Goal: Task Accomplishment & Management: Manage account settings

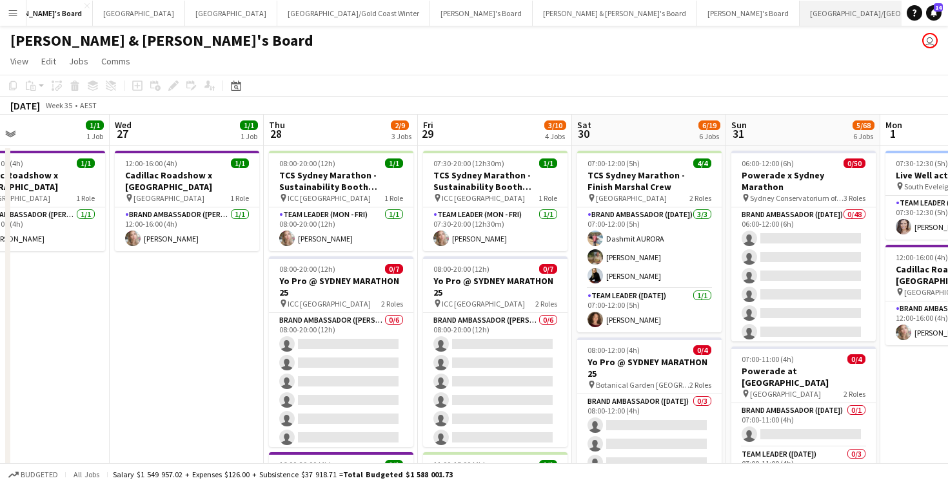
scroll to position [0, 134]
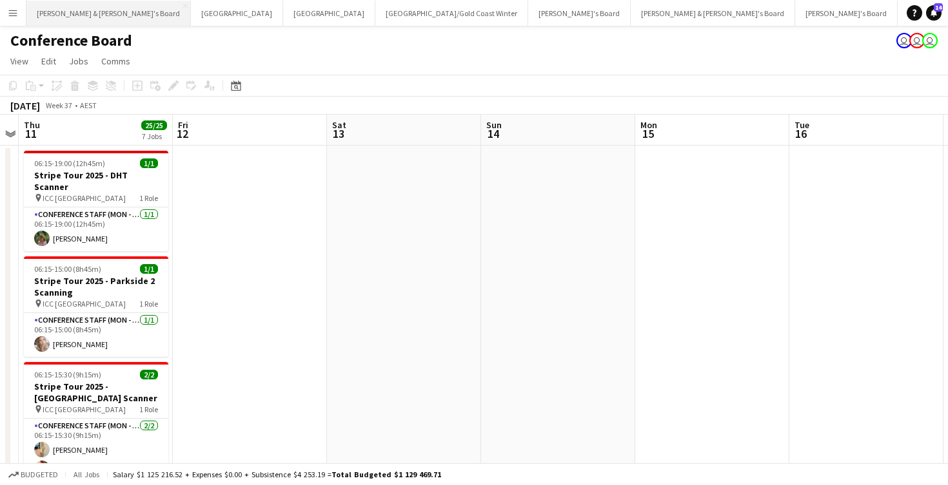
click at [68, 12] on button "[PERSON_NAME] & [PERSON_NAME]'s Board Close" at bounding box center [108, 13] width 164 height 25
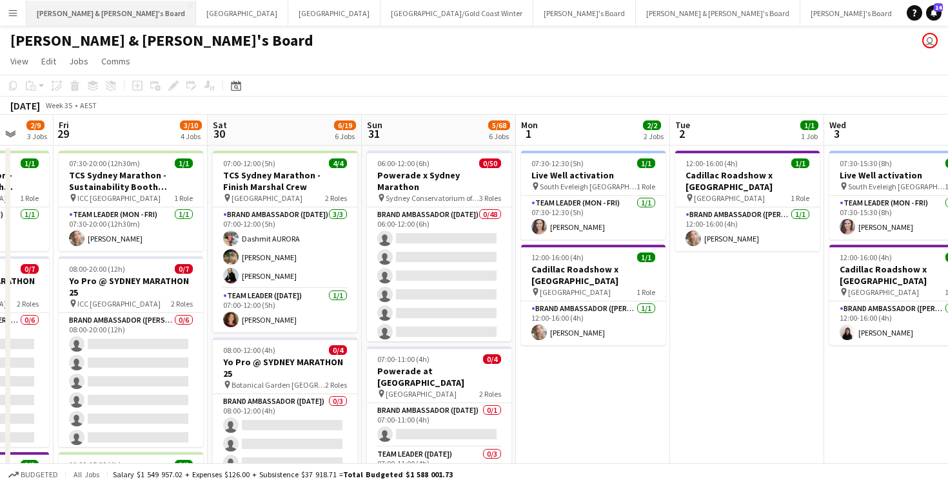
click at [90, 12] on button "[PERSON_NAME] & [PERSON_NAME]'s Board Close" at bounding box center [111, 13] width 170 height 25
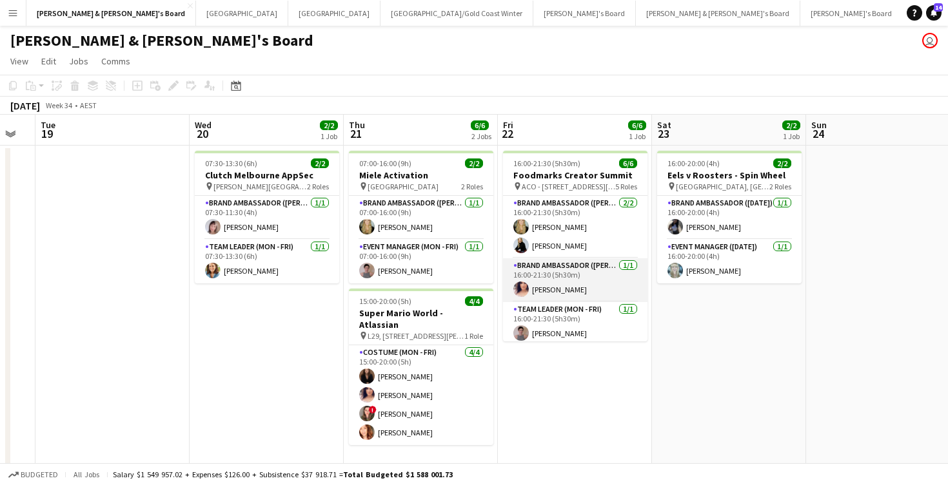
scroll to position [0, 429]
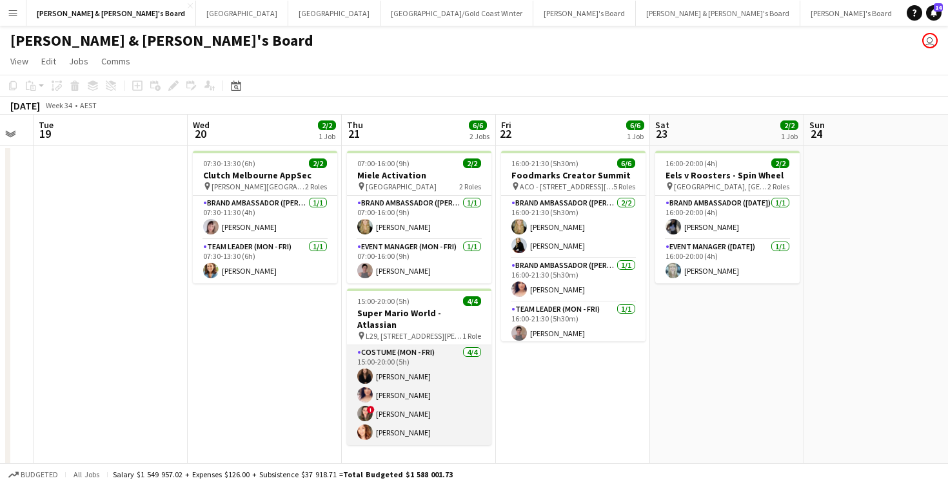
click at [443, 377] on app-card-role "Costume (Mon - Fri) [DATE] 15:00-20:00 (5h) [PERSON_NAME] [PERSON_NAME] ! [PERS…" at bounding box center [419, 396] width 144 height 100
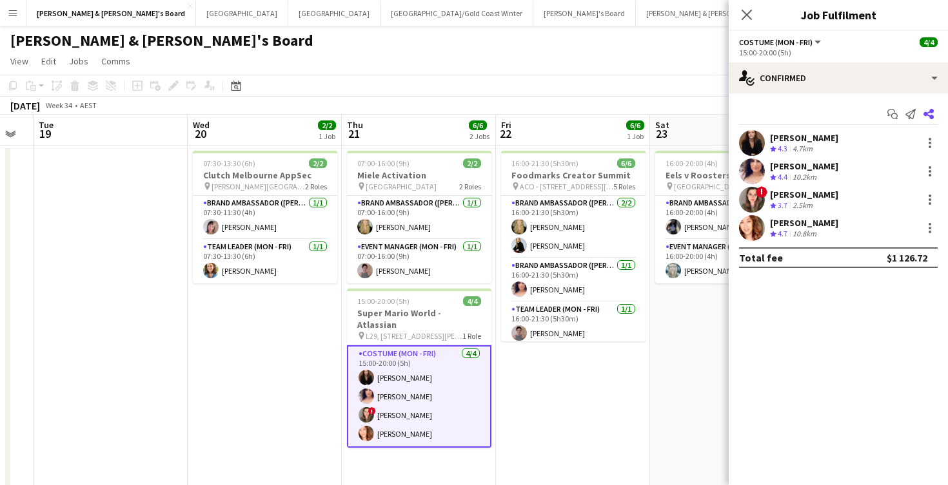
click at [931, 113] on icon "Share" at bounding box center [928, 114] width 10 height 10
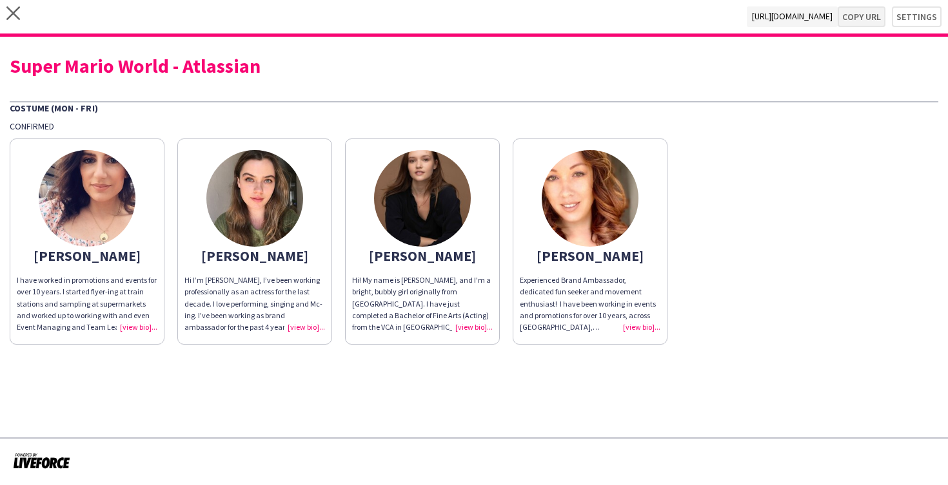
click at [869, 19] on button "Copy url" at bounding box center [861, 16] width 48 height 21
click at [17, 17] on icon at bounding box center [13, 13] width 14 height 14
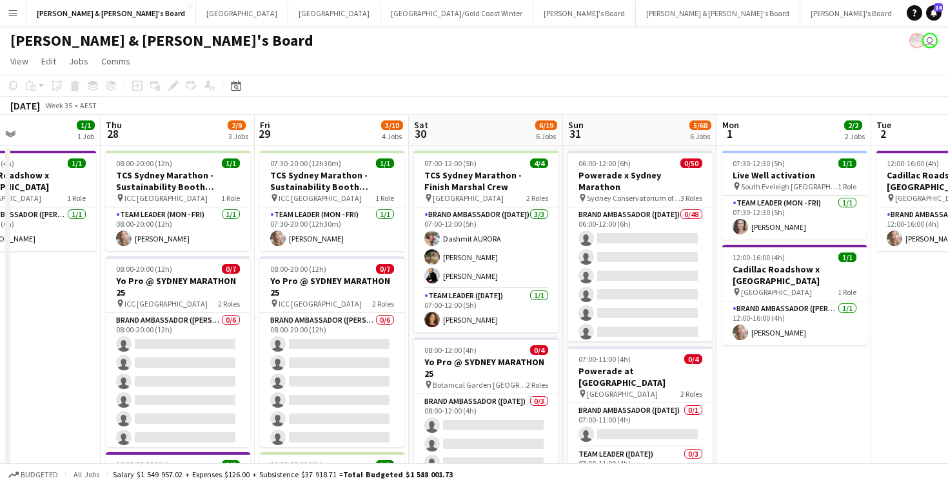
scroll to position [0, 517]
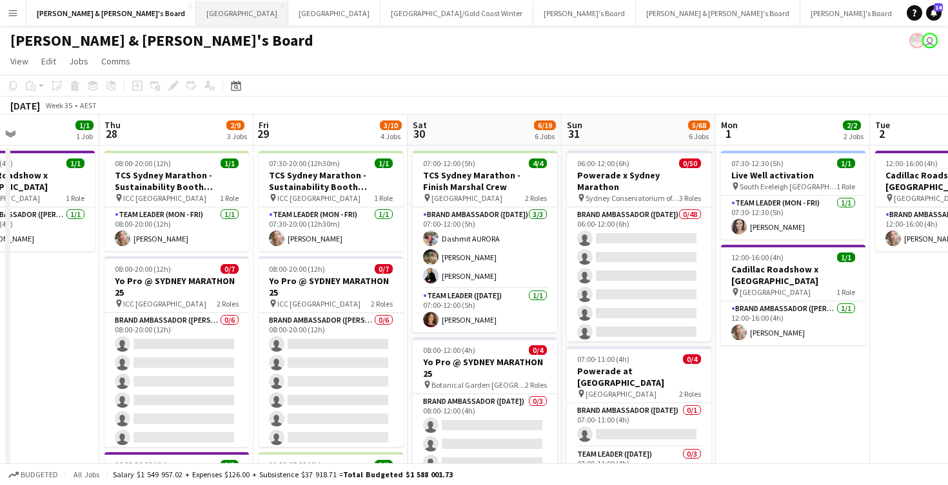
click at [196, 15] on button "Sydney Close" at bounding box center [242, 13] width 92 height 25
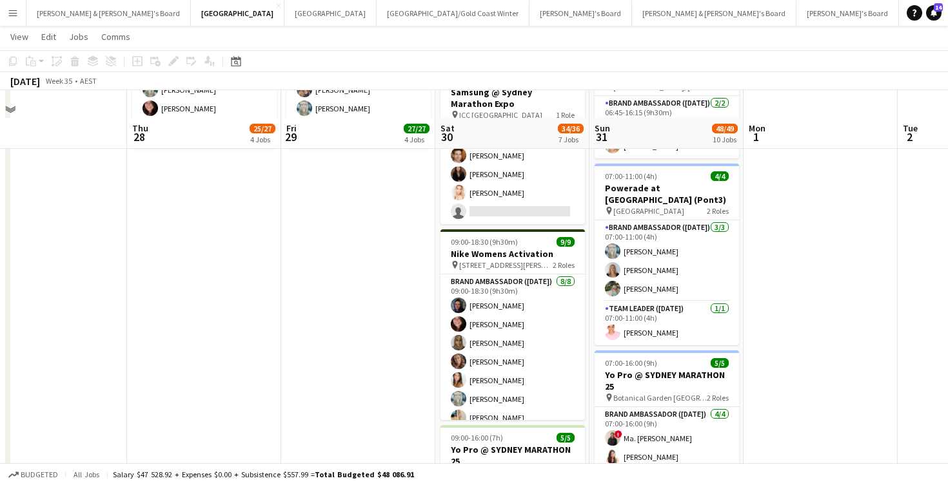
scroll to position [677, 0]
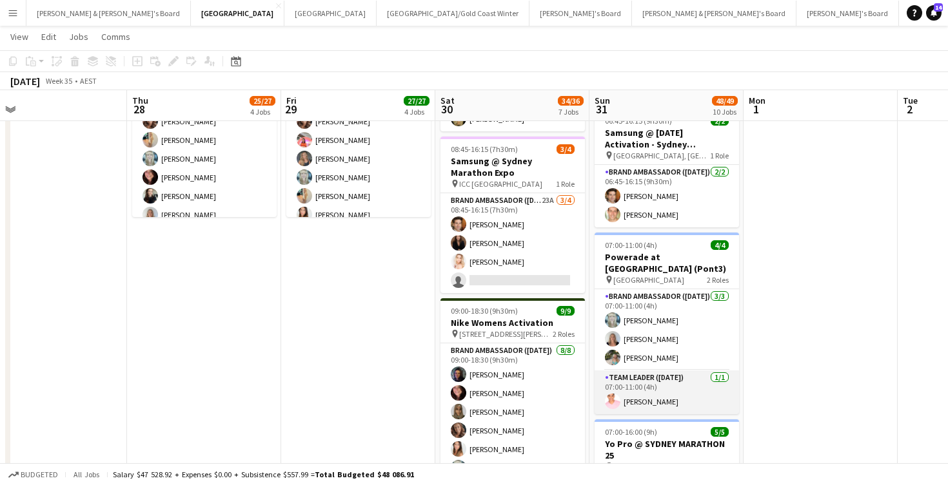
click at [661, 380] on app-card-role "Team Leader ([DATE]) [DATE] 07:00-11:00 (4h) [PERSON_NAME]" at bounding box center [666, 393] width 144 height 44
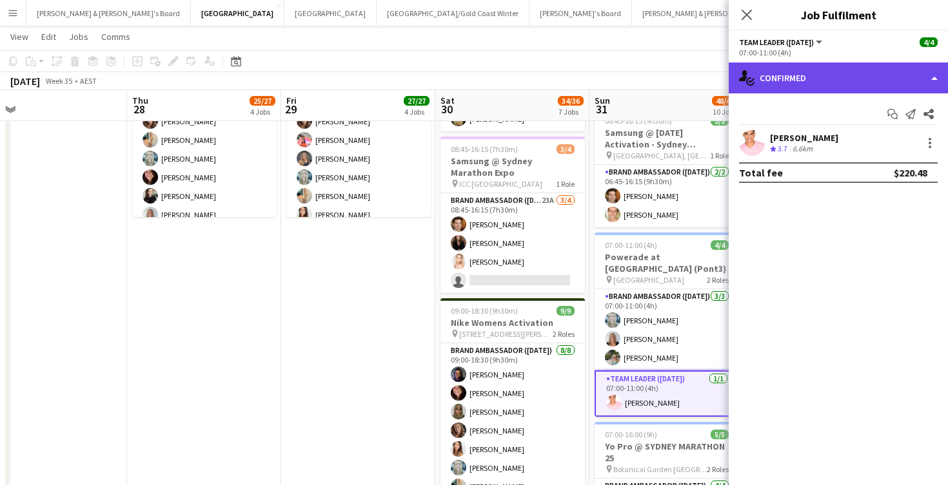
click at [863, 75] on div "single-neutral-actions-check-2 Confirmed" at bounding box center [837, 78] width 219 height 31
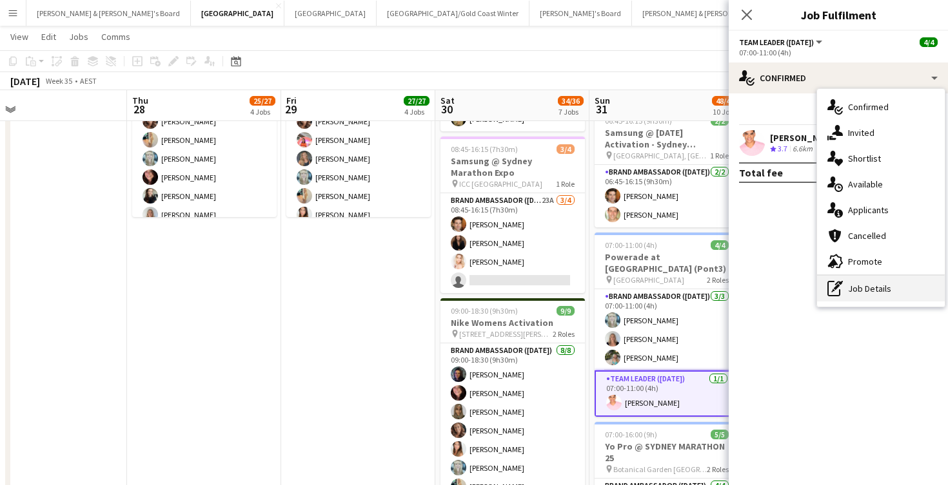
click at [864, 289] on div "pen-write Job Details" at bounding box center [881, 289] width 128 height 26
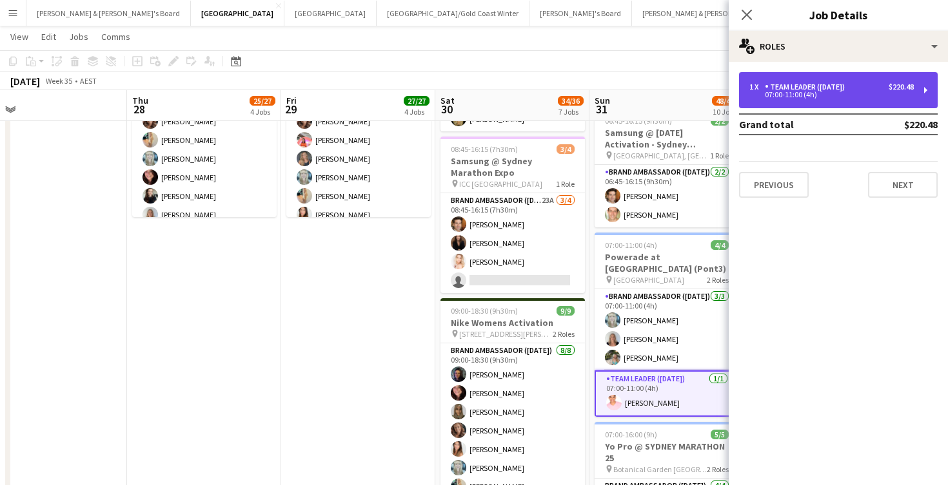
click at [834, 99] on div "1 x Team Leader ([DATE]) $220.48 07:00-11:00 (4h)" at bounding box center [838, 90] width 199 height 36
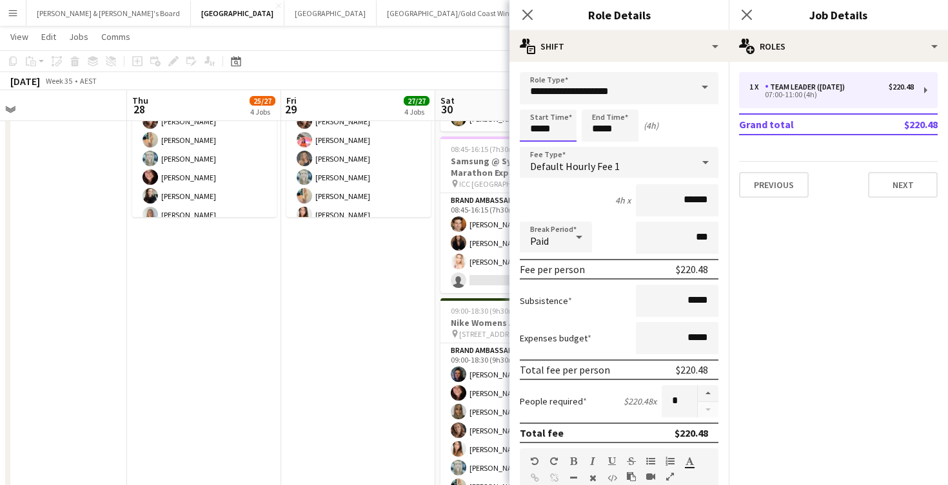
click at [526, 122] on input "*****" at bounding box center [548, 126] width 57 height 32
click at [538, 146] on div at bounding box center [535, 148] width 26 height 13
click at [563, 102] on div at bounding box center [561, 103] width 26 height 13
type input "*****"
click at [563, 102] on div at bounding box center [561, 103] width 26 height 13
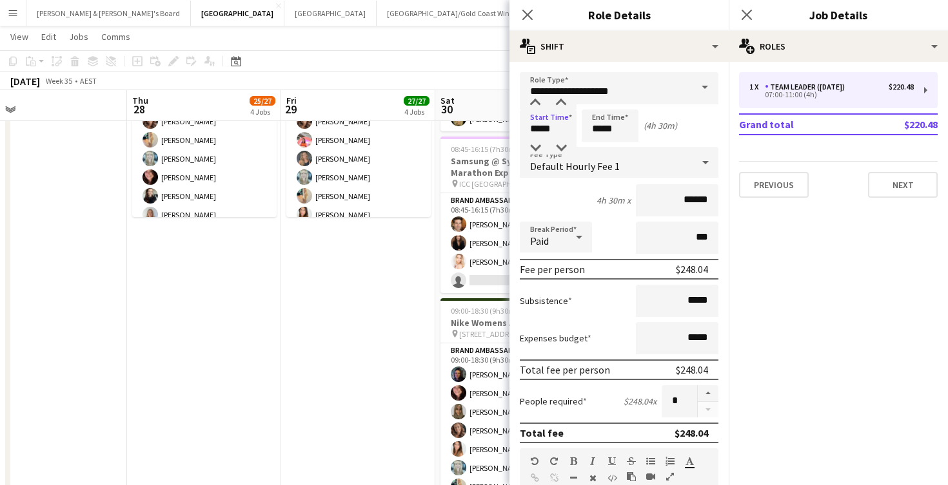
click at [378, 316] on app-date-cell "07:30-20:00 (12h30m) 9/9 Sydney Marathon Expo (Elevate) pin Sydney Marathon 4 R…" at bounding box center [358, 331] width 154 height 1727
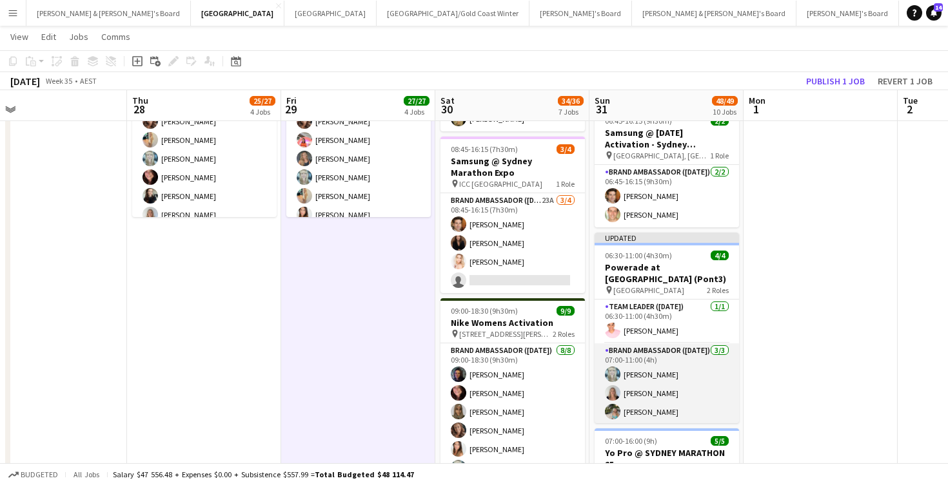
click at [668, 361] on app-card-role "Brand Ambassador ([DATE]) [DATE] 07:00-11:00 (4h) [PERSON_NAME] [PERSON_NAME] […" at bounding box center [666, 384] width 144 height 81
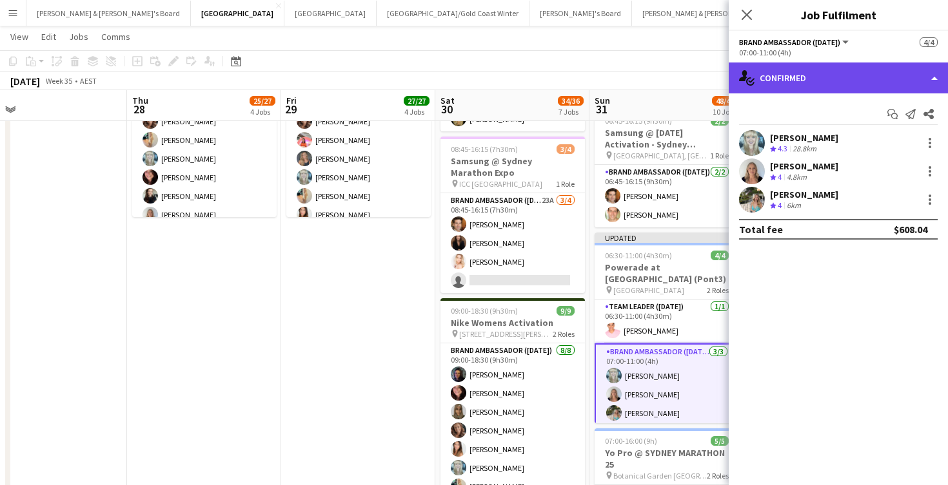
click at [837, 77] on div "single-neutral-actions-check-2 Confirmed" at bounding box center [837, 78] width 219 height 31
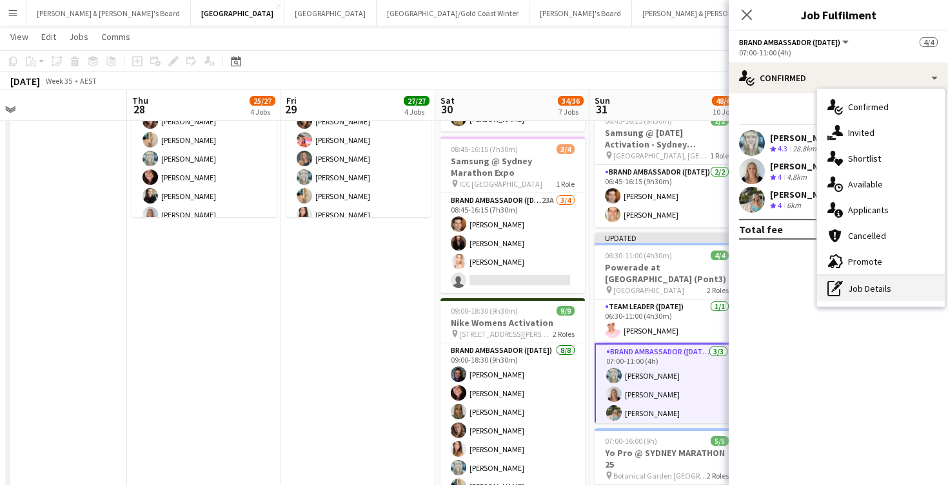
click at [855, 288] on div "pen-write Job Details" at bounding box center [881, 289] width 128 height 26
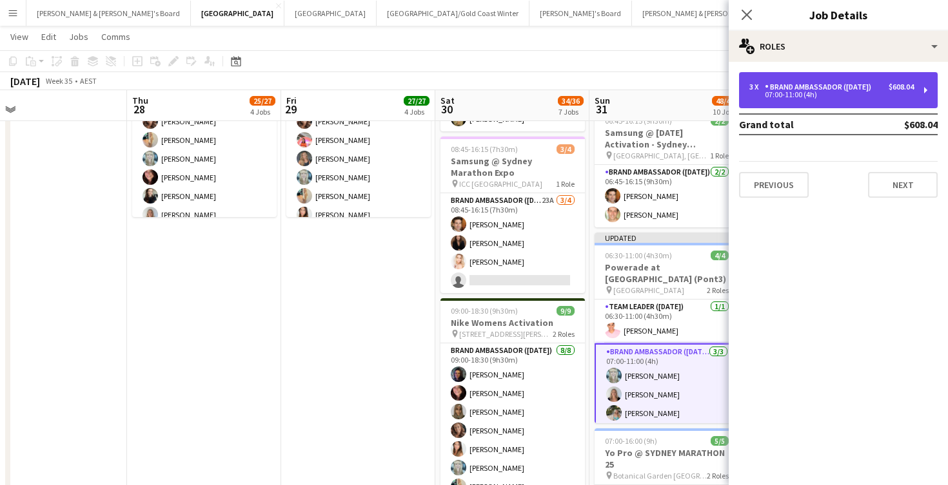
click at [831, 80] on div "3 x Brand Ambassador ([DATE]) $608.04 07:00-11:00 (4h)" at bounding box center [838, 90] width 199 height 36
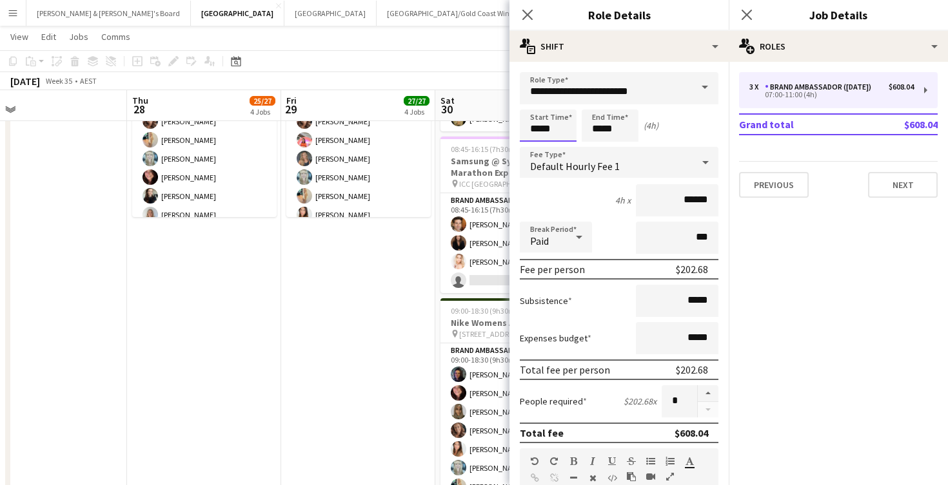
click at [536, 123] on input "*****" at bounding box center [548, 126] width 57 height 32
click at [538, 144] on div at bounding box center [535, 148] width 26 height 13
click at [560, 106] on div at bounding box center [561, 103] width 26 height 13
type input "*****"
click at [560, 106] on div at bounding box center [561, 103] width 26 height 13
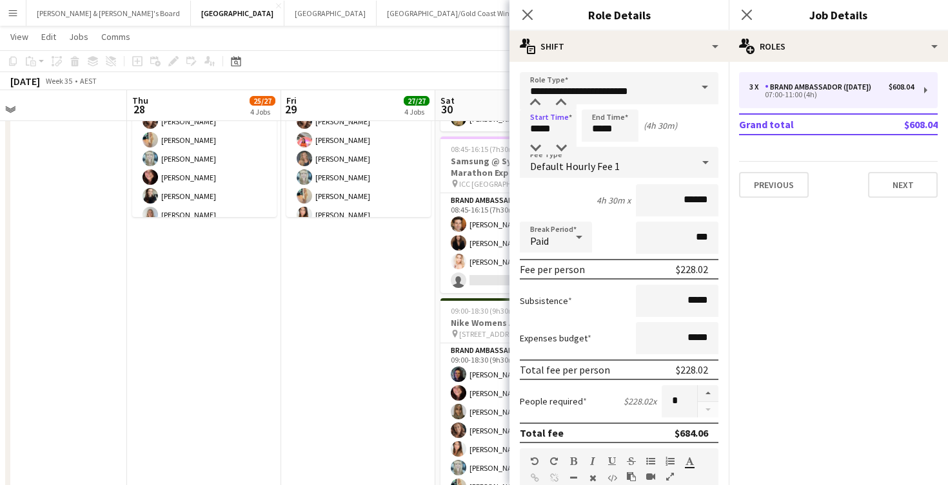
click at [344, 320] on app-date-cell "07:30-20:00 (12h30m) 9/9 Sydney Marathon Expo (Elevate) pin Sydney Marathon 4 R…" at bounding box center [358, 331] width 154 height 1727
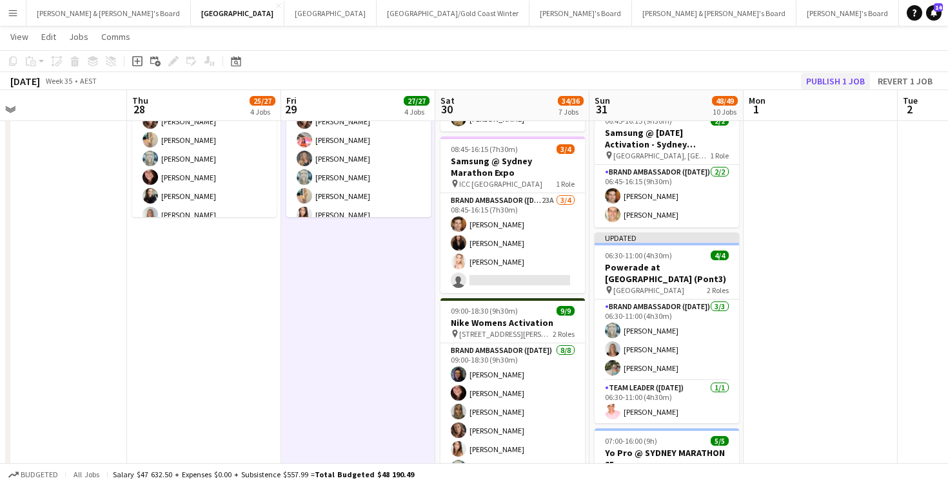
click at [827, 85] on button "Publish 1 job" at bounding box center [835, 81] width 69 height 17
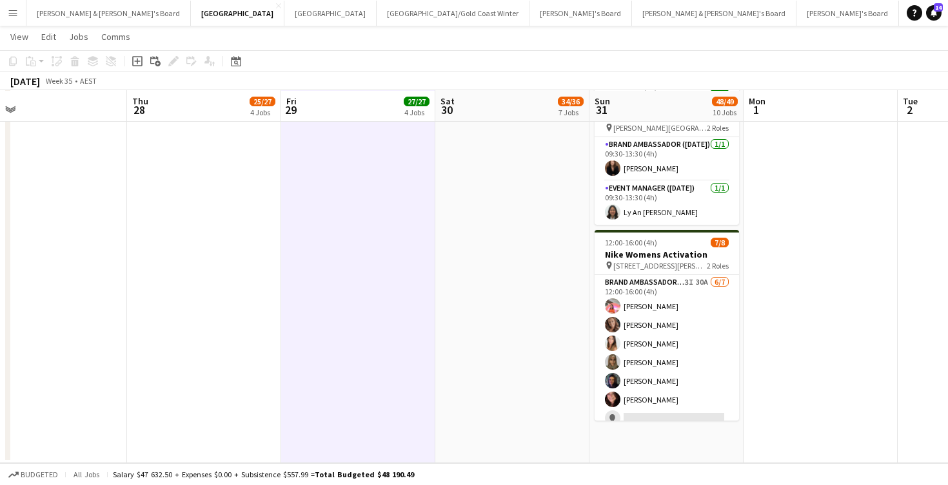
scroll to position [1408, 0]
click at [92, 9] on button "[PERSON_NAME] & [PERSON_NAME]'s Board Close" at bounding box center [108, 13] width 164 height 25
